Goal: Task Accomplishment & Management: Manage account settings

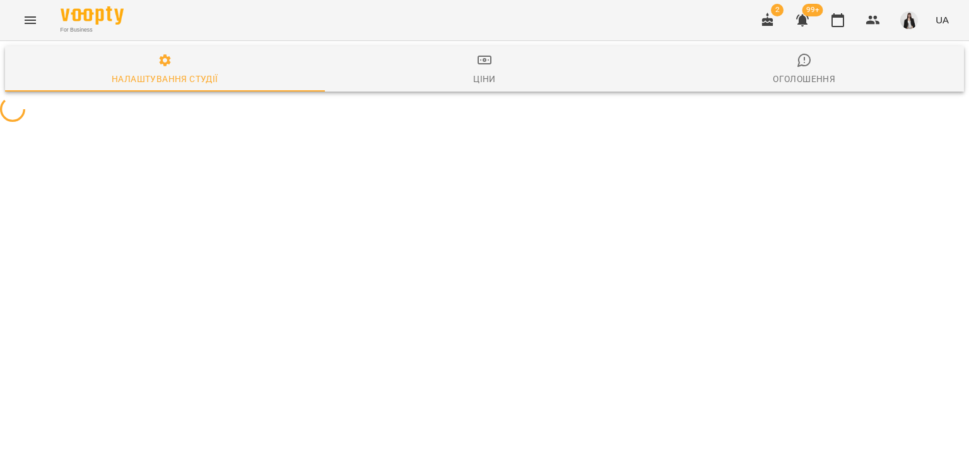
select select "**"
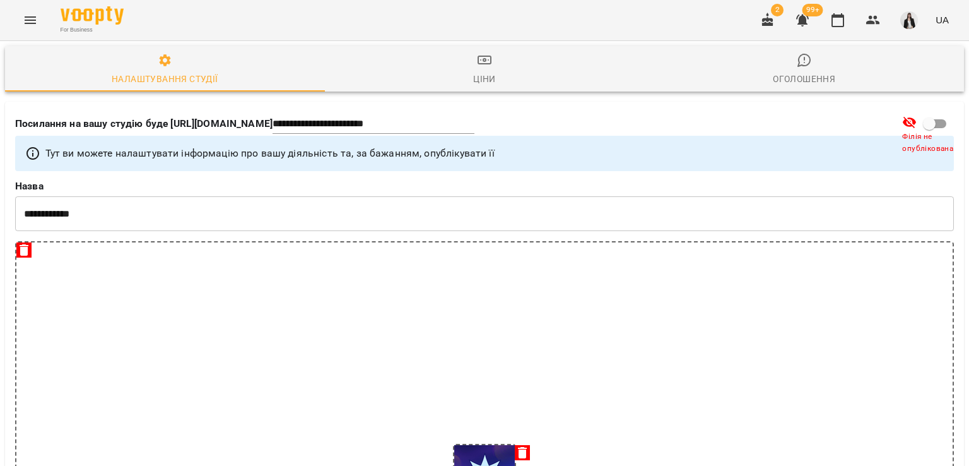
click at [20, 23] on button "Menu" at bounding box center [30, 20] width 30 height 30
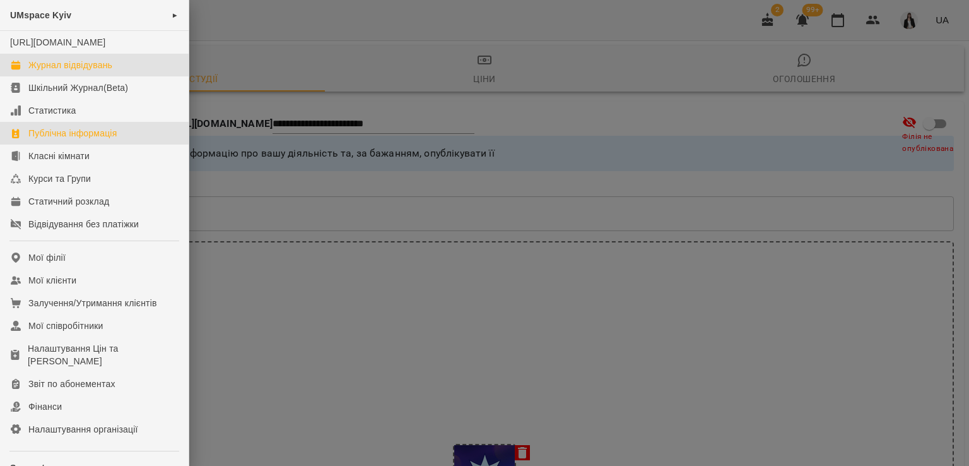
click at [77, 71] on div "Журнал відвідувань" at bounding box center [70, 65] width 84 height 13
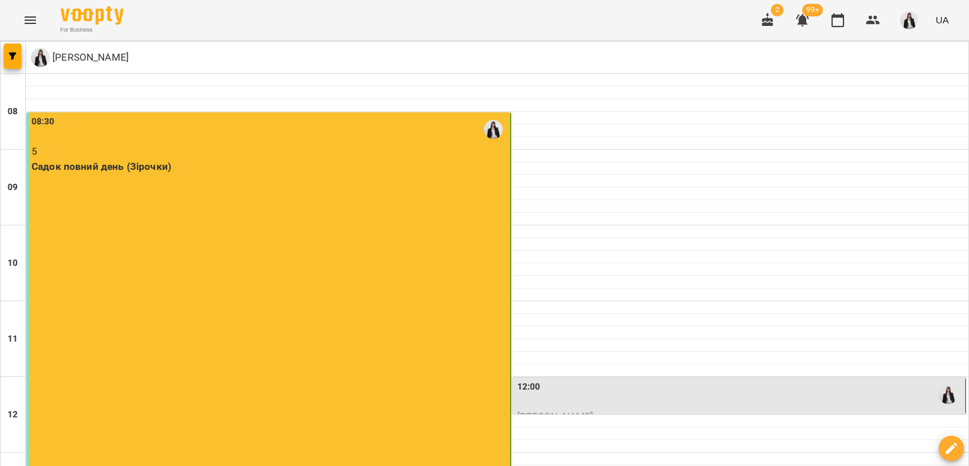
scroll to position [106, 0]
type input "**********"
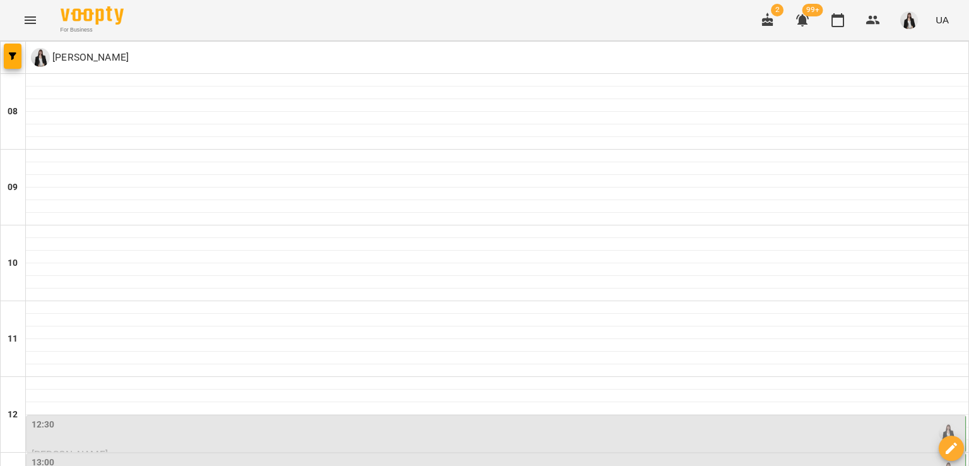
click at [134, 418] on div "12:30" at bounding box center [497, 432] width 931 height 29
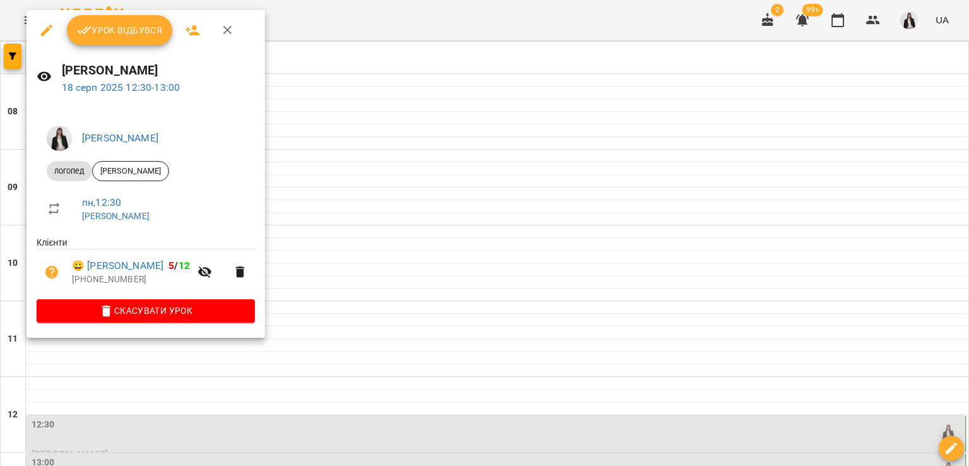
click at [102, 26] on span "Урок відбувся" at bounding box center [120, 30] width 86 height 15
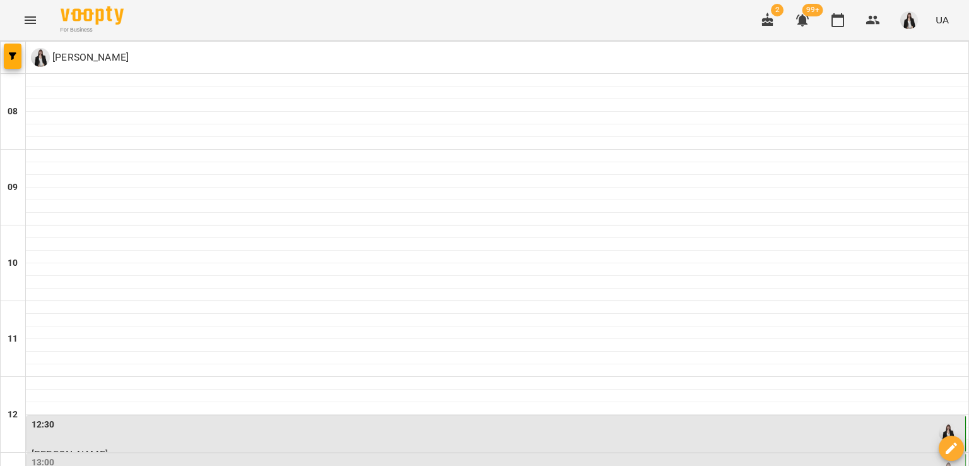
scroll to position [302, 0]
click at [119, 455] on div "13:00" at bounding box center [497, 469] width 931 height 29
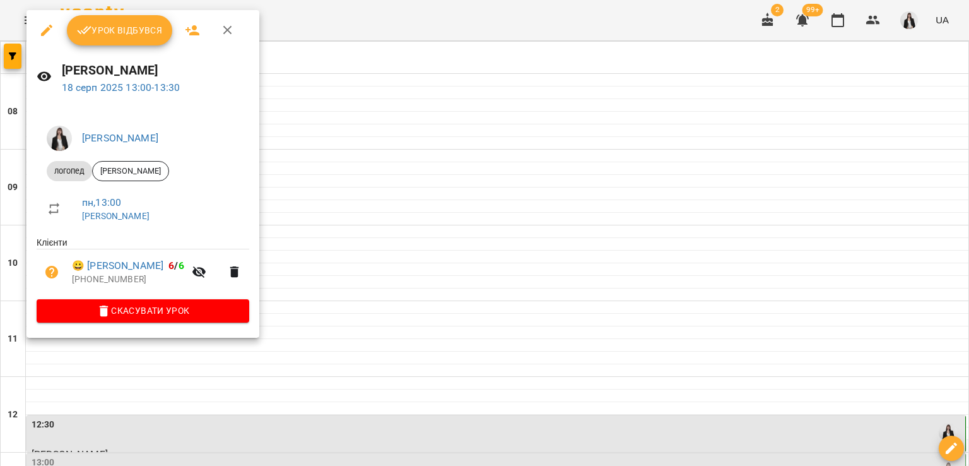
click at [97, 35] on span "Урок відбувся" at bounding box center [120, 30] width 86 height 15
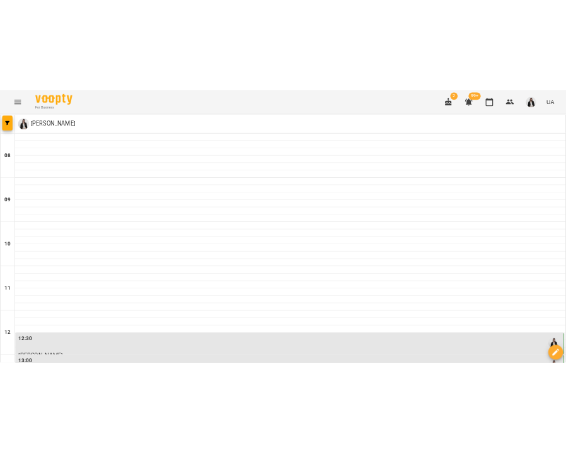
scroll to position [300, 0]
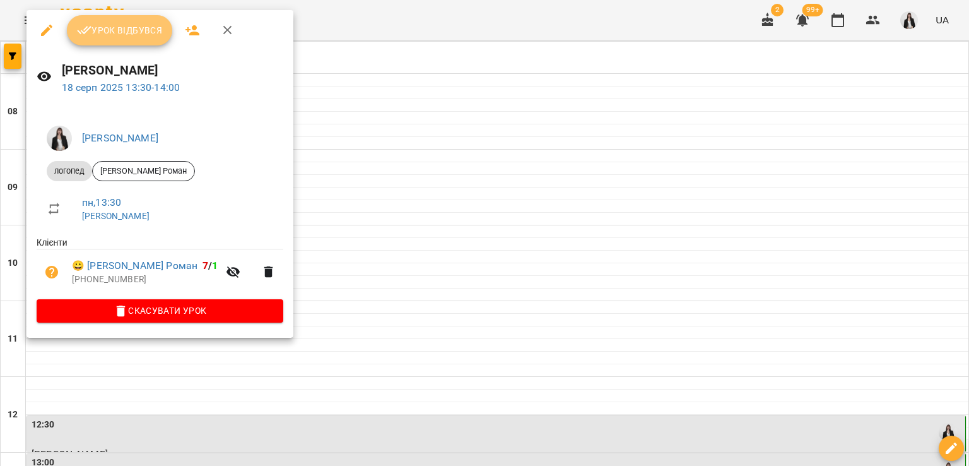
click at [95, 37] on button "Урок відбувся" at bounding box center [120, 30] width 106 height 30
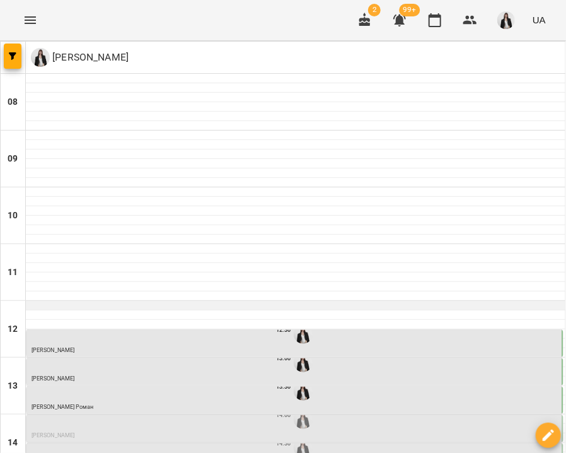
scroll to position [204, 0]
click at [161, 431] on p "[PERSON_NAME]" at bounding box center [296, 435] width 529 height 9
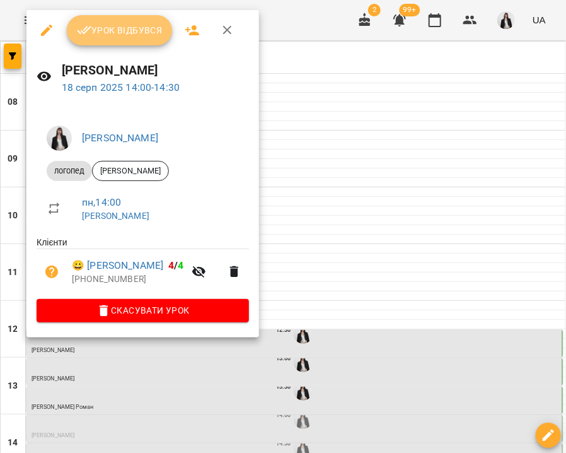
click at [112, 30] on span "Урок відбувся" at bounding box center [120, 30] width 86 height 15
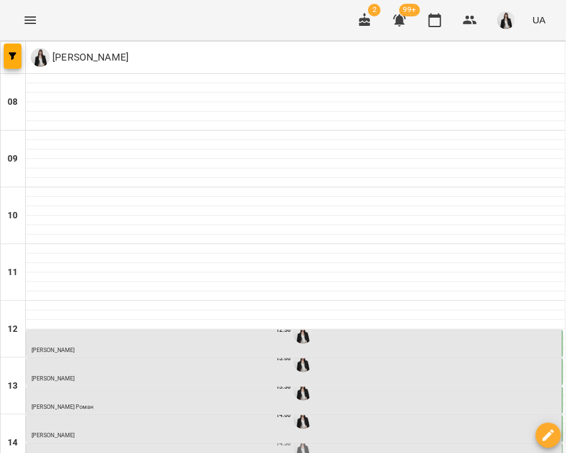
scroll to position [261, 0]
click at [51, 436] on div "14:30" at bounding box center [296, 448] width 529 height 24
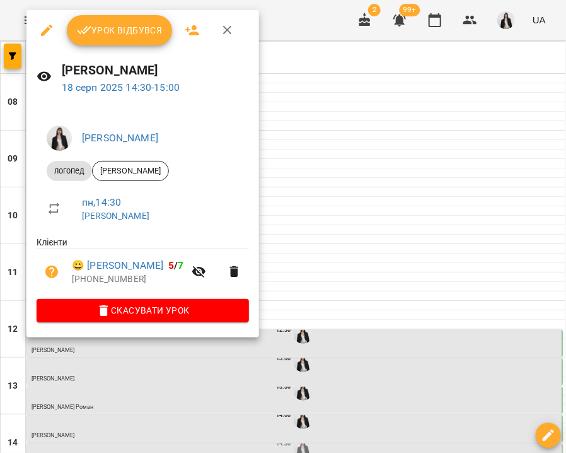
click at [92, 32] on span "Урок відбувся" at bounding box center [120, 30] width 86 height 15
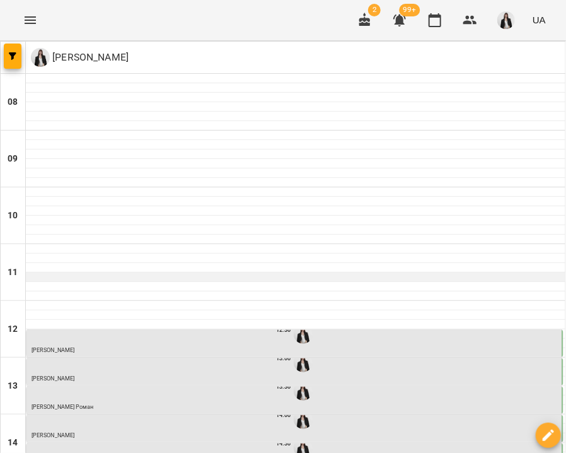
scroll to position [274, 0]
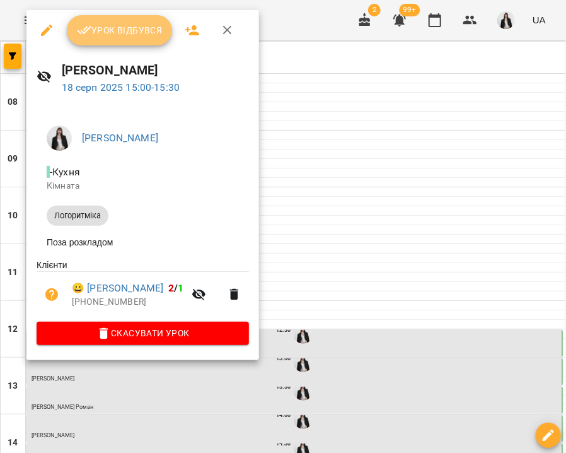
click at [83, 26] on icon "button" at bounding box center [84, 30] width 15 height 15
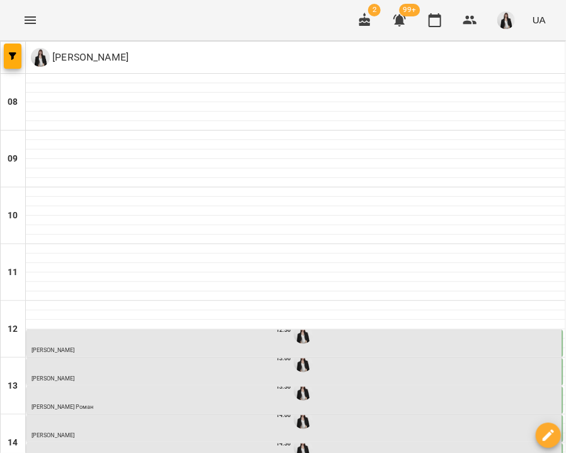
scroll to position [429, 0]
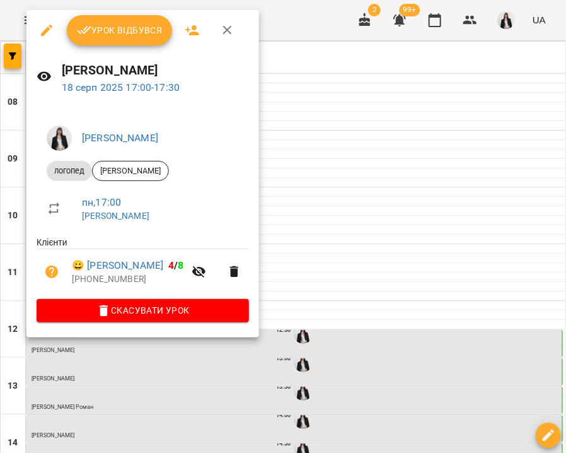
click at [91, 32] on span "Урок відбувся" at bounding box center [120, 30] width 86 height 15
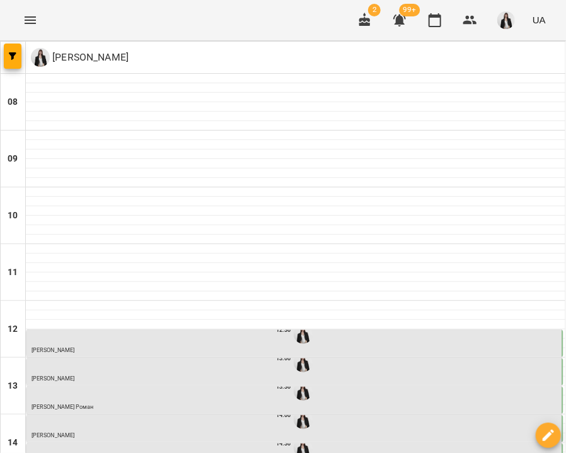
scroll to position [368, 0]
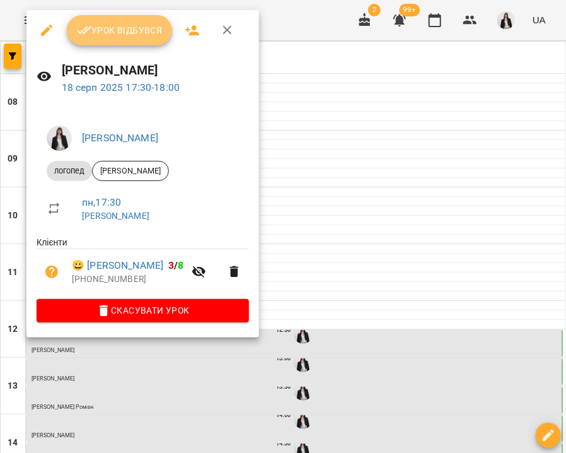
click at [74, 33] on button "Урок відбувся" at bounding box center [120, 30] width 106 height 30
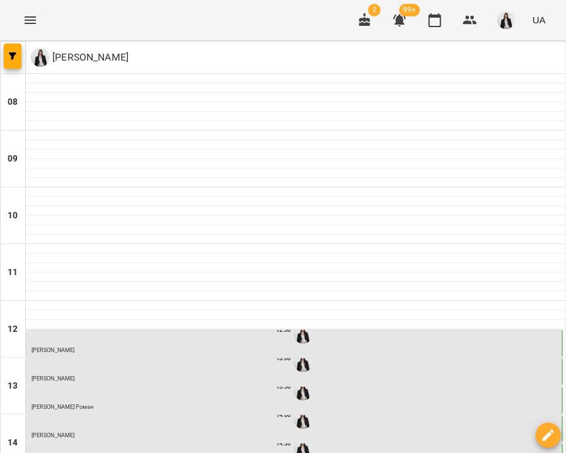
scroll to position [429, 0]
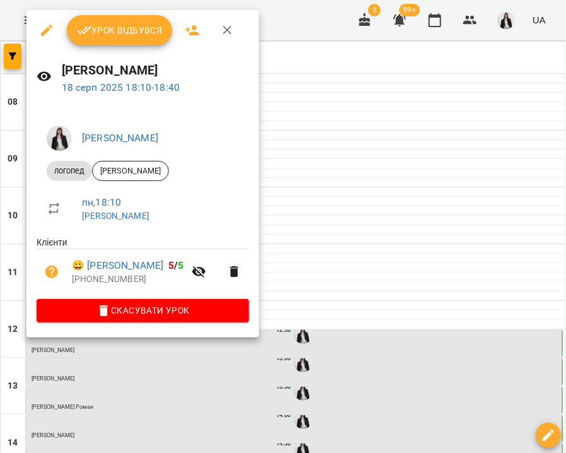
click at [85, 36] on icon "button" at bounding box center [84, 30] width 15 height 15
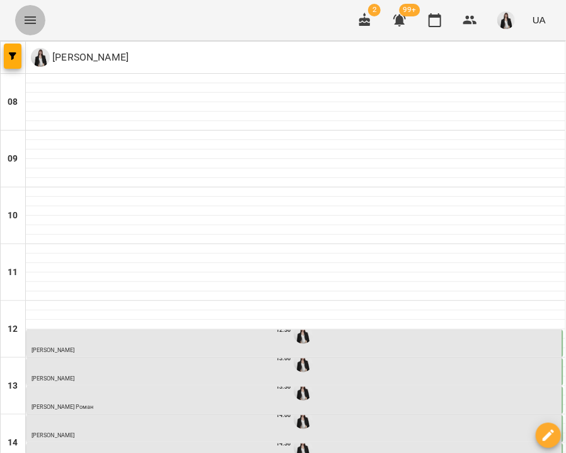
click at [25, 14] on button "Menu" at bounding box center [30, 20] width 30 height 30
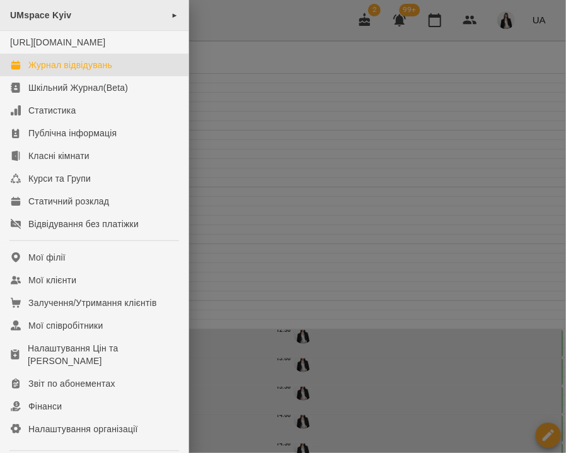
click at [103, 13] on div "UMspace Kyiv ►" at bounding box center [94, 15] width 189 height 31
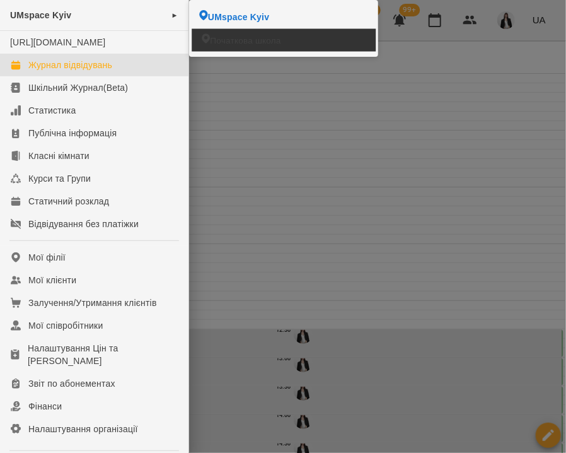
click at [213, 41] on span "Початкова школа" at bounding box center [245, 40] width 71 height 12
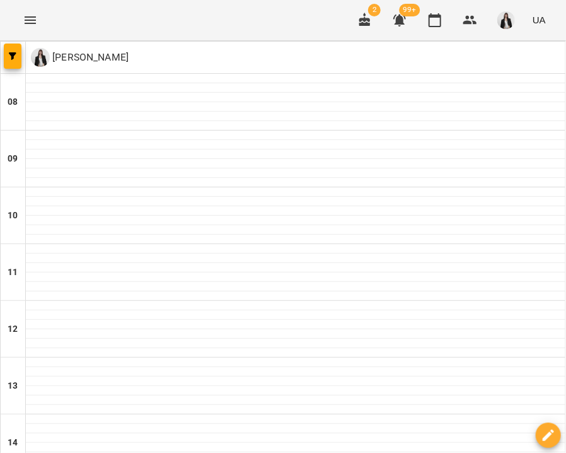
click at [27, 23] on icon "Menu" at bounding box center [30, 20] width 15 height 15
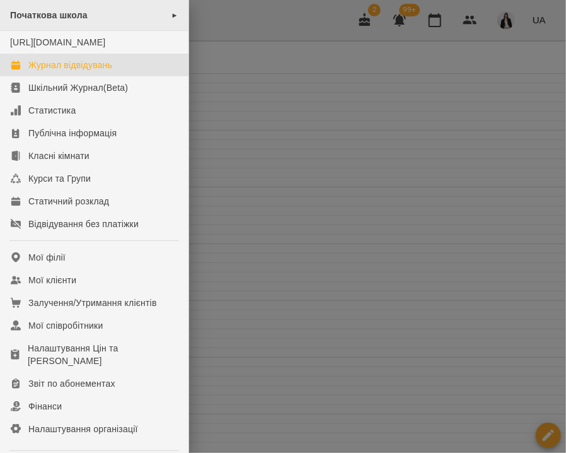
click at [81, 11] on span "Початкова школа" at bounding box center [49, 15] width 78 height 10
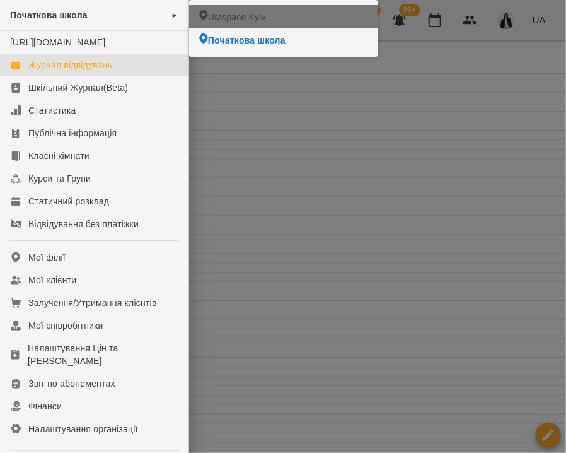
click at [202, 16] on li "UMspace Kyiv" at bounding box center [283, 16] width 189 height 23
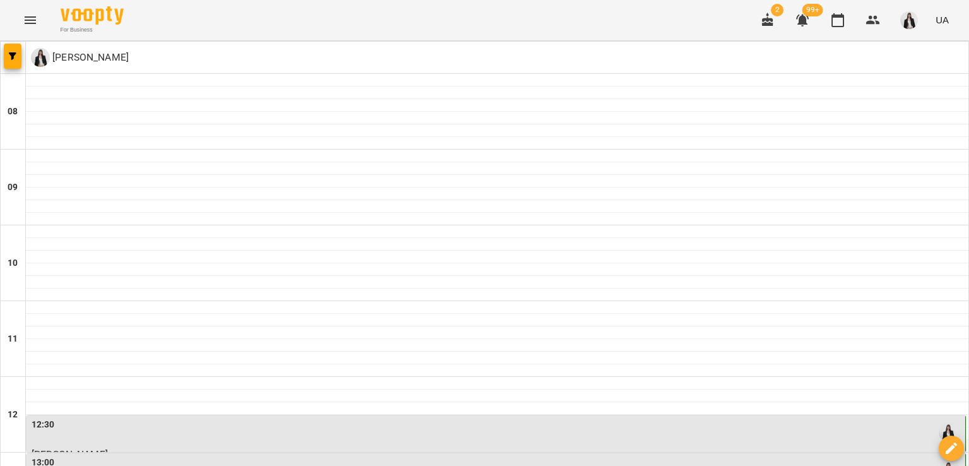
scroll to position [314, 0]
